Goal: Task Accomplishment & Management: Use online tool/utility

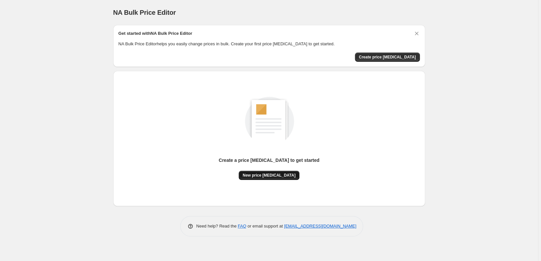
click at [275, 177] on span "New price [MEDICAL_DATA]" at bounding box center [269, 175] width 53 height 5
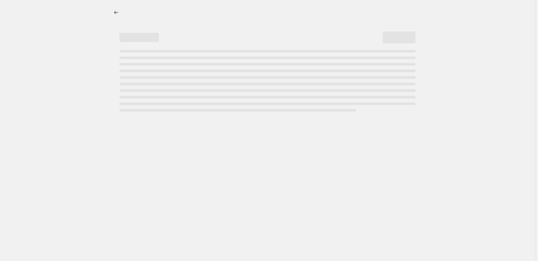
select select "percentage"
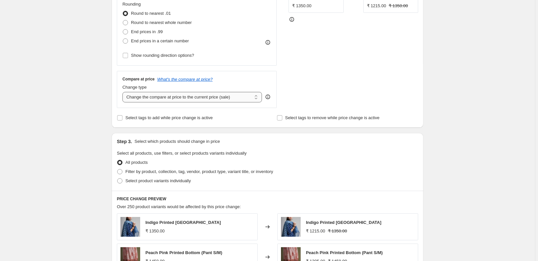
scroll to position [189, 0]
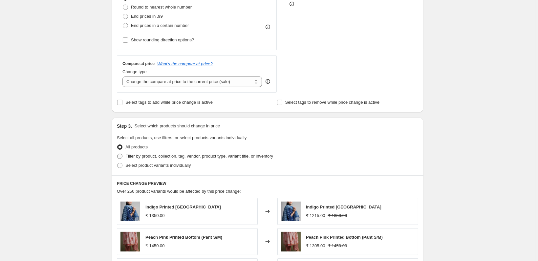
click at [135, 159] on span "Filter by product, collection, tag, vendor, product type, variant title, or inv…" at bounding box center [199, 156] width 148 height 7
click at [118, 154] on input "Filter by product, collection, tag, vendor, product type, variant title, or inv…" at bounding box center [117, 154] width 0 height 0
radio input "true"
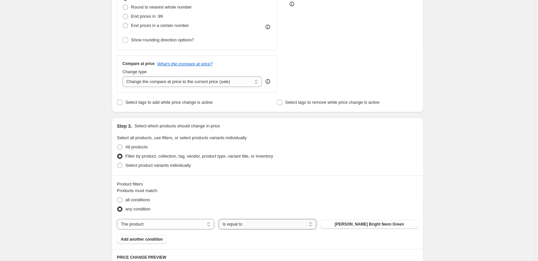
select select "not_equal"
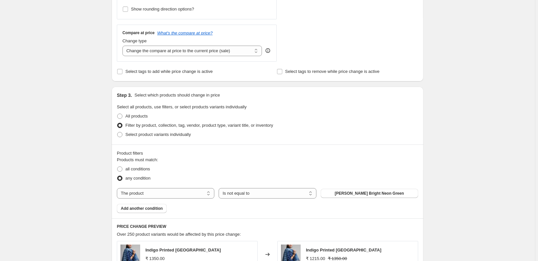
scroll to position [222, 0]
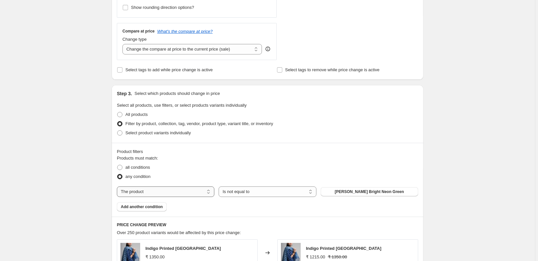
select select "product_type"
click at [344, 194] on button "Accessories" at bounding box center [370, 191] width 98 height 9
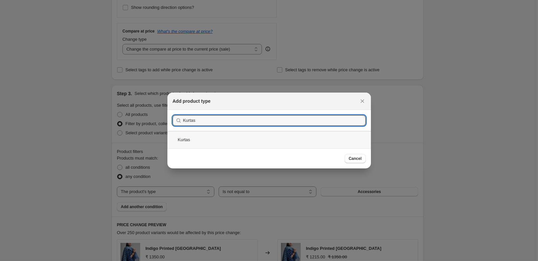
type input "Kurtas"
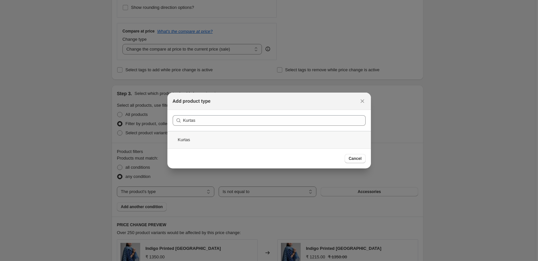
click at [262, 144] on div "Kurtas" at bounding box center [269, 139] width 204 height 17
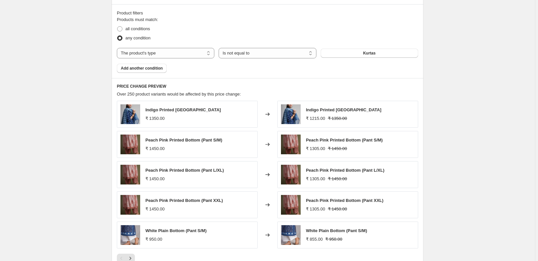
scroll to position [363, 0]
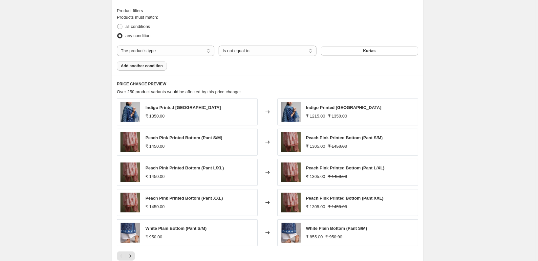
click at [140, 63] on button "Add another condition" at bounding box center [142, 65] width 50 height 9
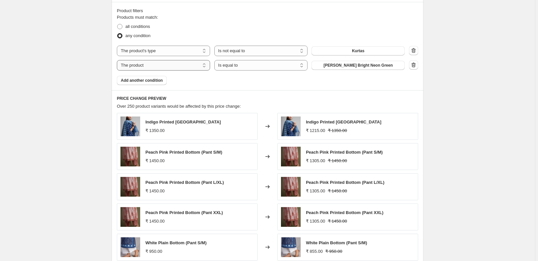
select select "product_type"
click at [378, 68] on button "Accessories" at bounding box center [358, 65] width 93 height 9
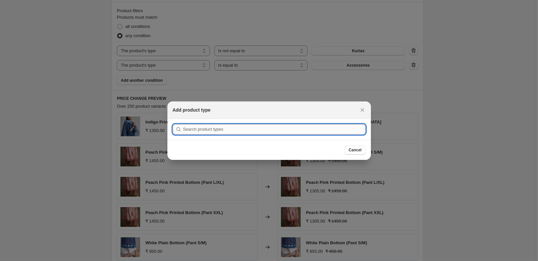
click at [265, 128] on input ":r2h:" at bounding box center [274, 129] width 183 height 11
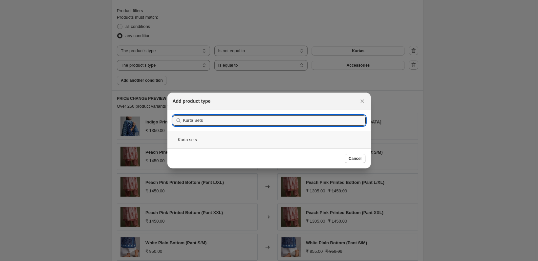
type input "Kurta Sets"
click at [306, 143] on div "Kurta sets" at bounding box center [269, 139] width 204 height 17
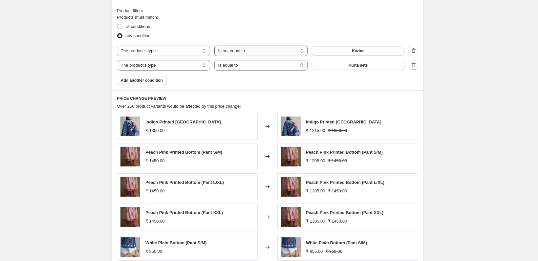
select select "equal"
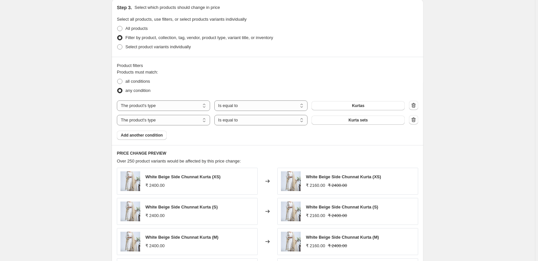
scroll to position [271, 0]
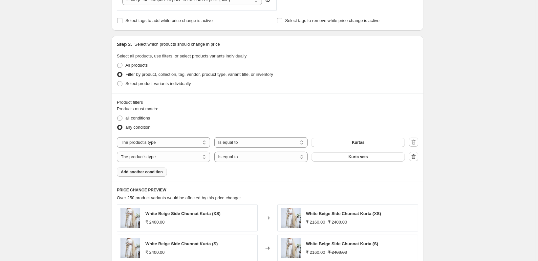
click at [161, 173] on span "Add another condition" at bounding box center [142, 171] width 42 height 5
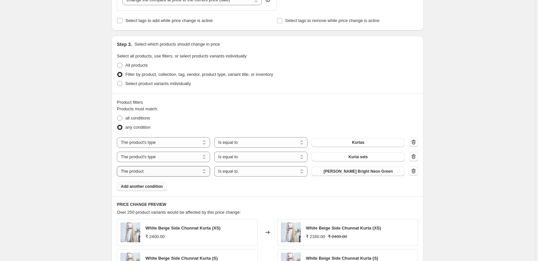
select select "product_status"
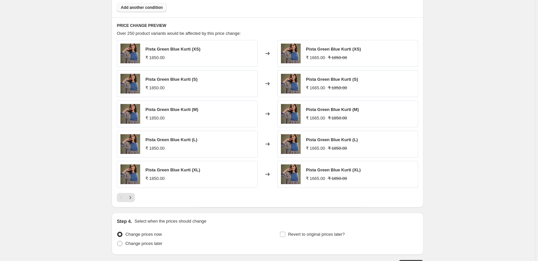
scroll to position [497, 0]
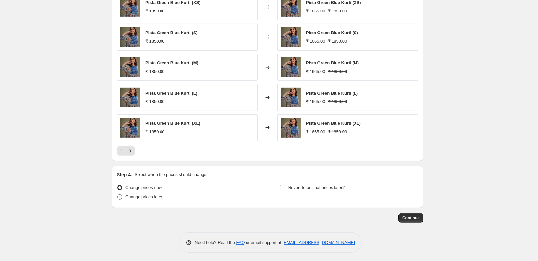
click at [149, 197] on span "Change prices later" at bounding box center [143, 196] width 37 height 5
click at [118, 195] on input "Change prices later" at bounding box center [117, 194] width 0 height 0
radio input "true"
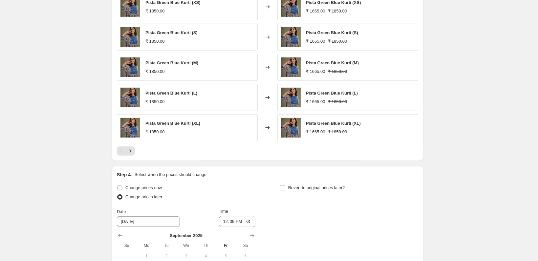
scroll to position [608, 0]
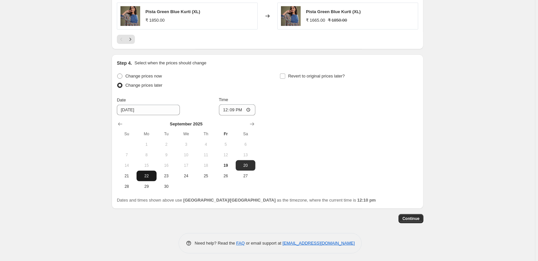
click at [142, 176] on span "22" at bounding box center [146, 175] width 14 height 5
type input "9/22/2025"
click at [243, 109] on input "12:09" at bounding box center [237, 109] width 37 height 11
type input "00:00"
click at [290, 110] on div "Change prices now Change prices later Date 9/22/2025 Time 00:00 September 2025 …" at bounding box center [267, 132] width 301 height 120
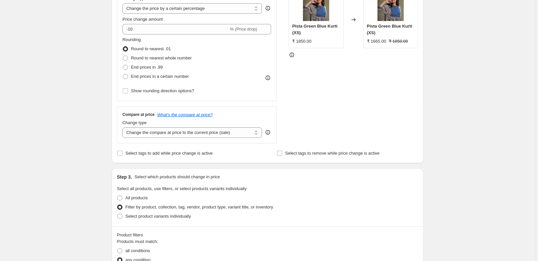
scroll to position [137, 0]
select select "remove"
click option "Remove the compare at price" at bounding box center [0, 0] width 0 height 0
click at [124, 90] on input "Show rounding direction options?" at bounding box center [125, 91] width 5 height 5
checkbox input "true"
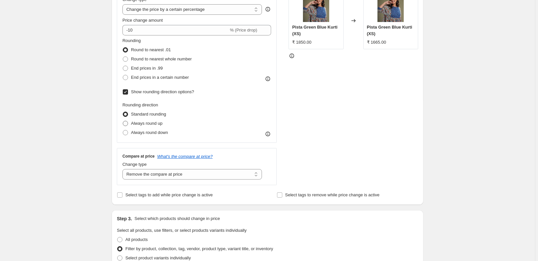
click at [142, 122] on span "Always round up" at bounding box center [147, 123] width 32 height 5
click at [123, 121] on input "Always round up" at bounding box center [123, 121] width 0 height 0
radio input "true"
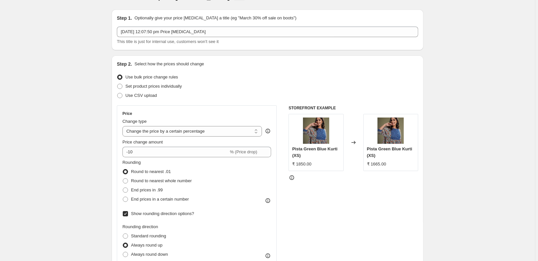
scroll to position [13, 0]
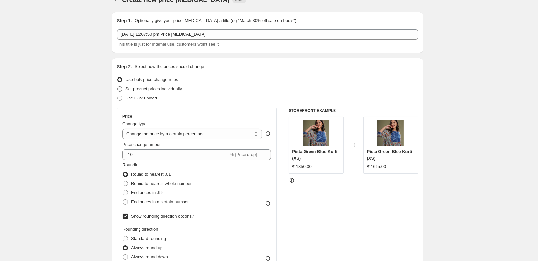
click at [159, 88] on span "Set product prices individually" at bounding box center [153, 88] width 56 height 5
click at [118, 87] on input "Set product prices individually" at bounding box center [117, 86] width 0 height 0
radio input "true"
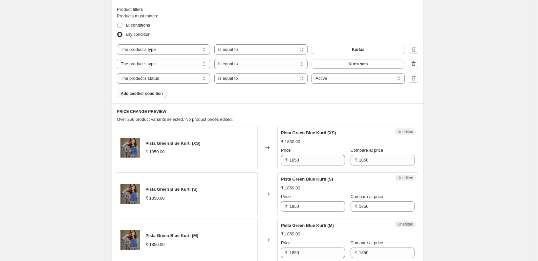
scroll to position [229, 0]
